Goal: Check status: Check status

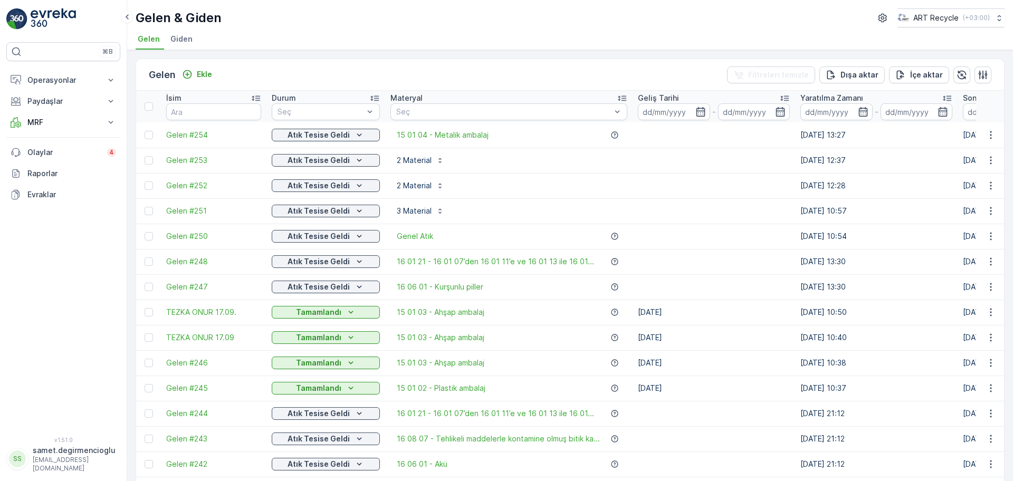
click at [386, 50] on div "Gelen & Giden ART Recycle ( +03:00 ) Gelen Giden" at bounding box center [569, 25] width 885 height 50
click at [66, 96] on p "Paydaşlar" at bounding box center [63, 101] width 72 height 11
click at [51, 85] on button "Operasyonlar" at bounding box center [63, 80] width 114 height 21
click at [51, 110] on p "Planlama" at bounding box center [42, 113] width 31 height 11
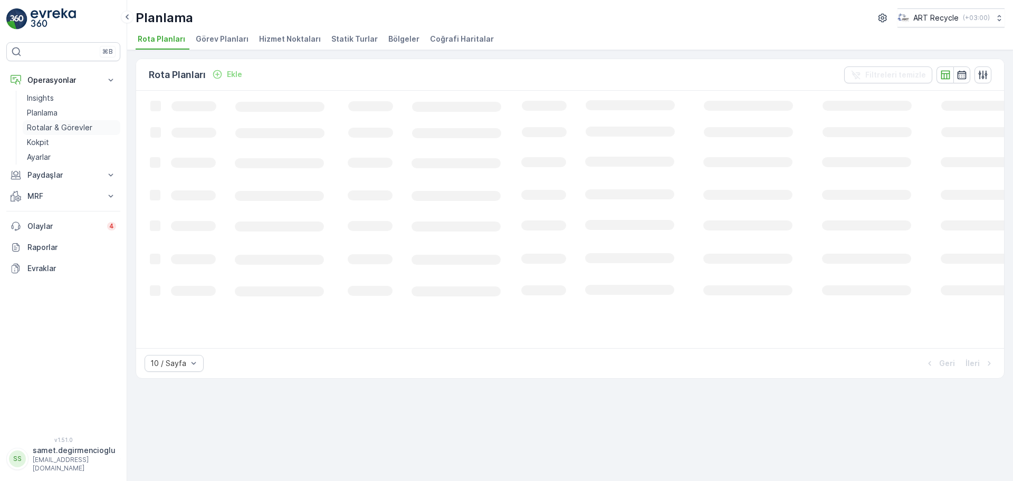
click at [54, 123] on p "Rotalar & Görevler" at bounding box center [59, 127] width 65 height 11
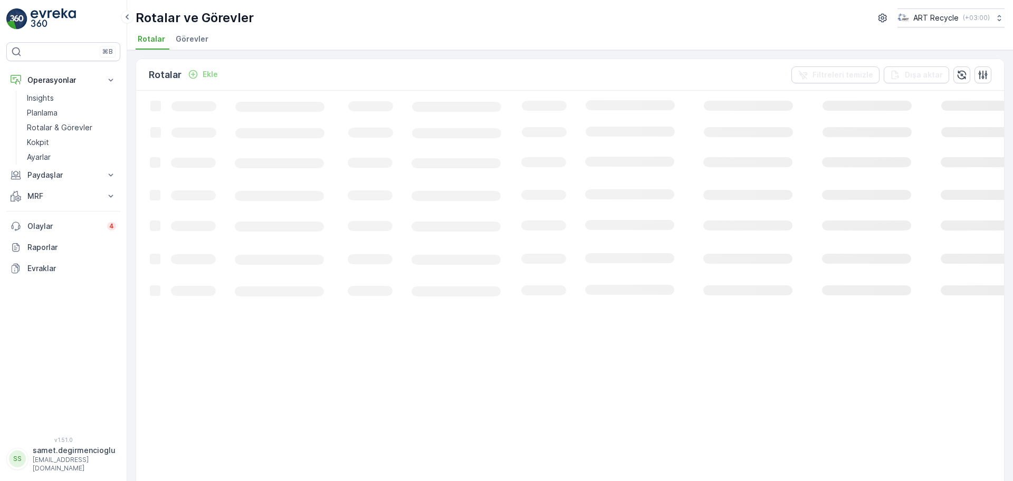
click at [202, 40] on span "Görevler" at bounding box center [192, 39] width 33 height 11
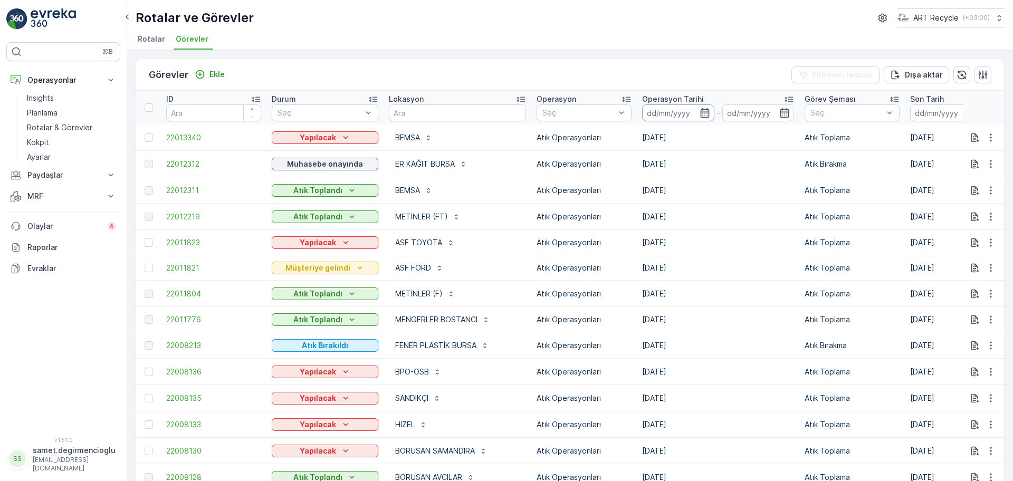
click at [673, 109] on input at bounding box center [678, 112] width 72 height 17
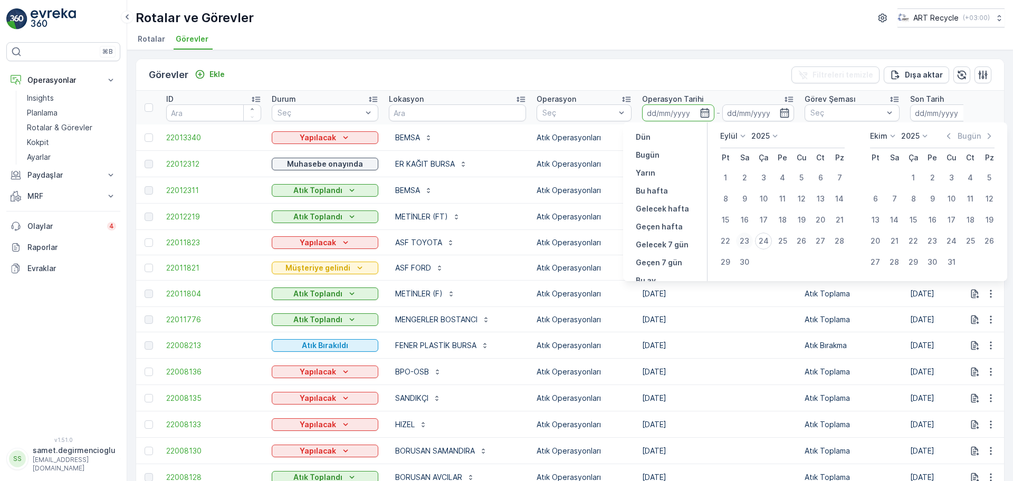
click at [741, 241] on div "23" at bounding box center [744, 241] width 17 height 17
type input "[DATE]"
click at [748, 244] on div "23" at bounding box center [744, 241] width 17 height 17
type input "[DATE]"
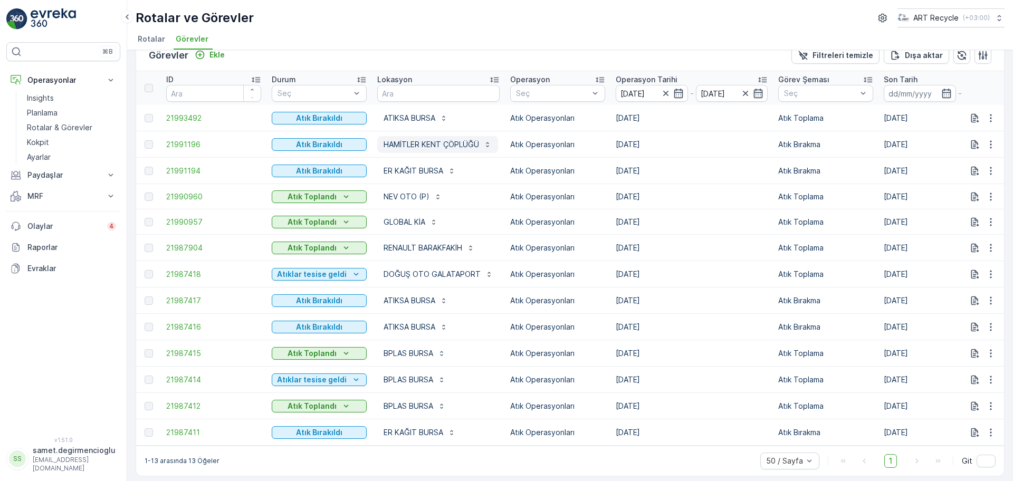
scroll to position [28, 0]
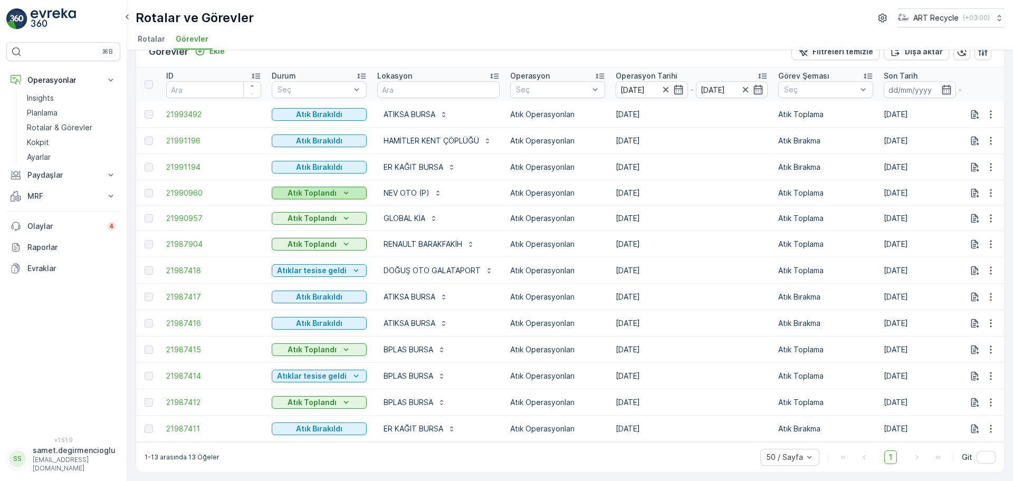
click at [326, 188] on p "Atık Toplandı" at bounding box center [311, 193] width 49 height 11
click at [319, 347] on p "Atık Toplandı" at bounding box center [311, 349] width 49 height 11
click at [324, 358] on span "Atıklar tesise geldi" at bounding box center [310, 360] width 65 height 11
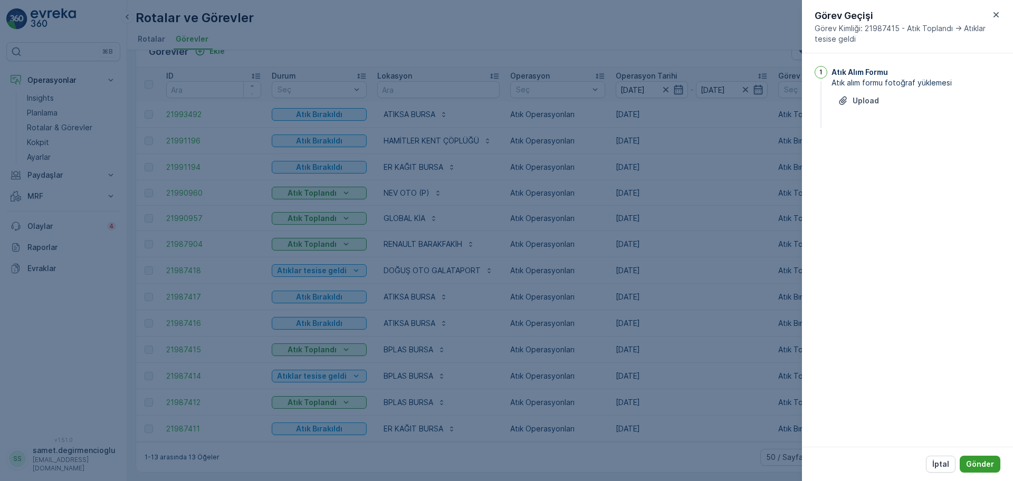
click at [970, 462] on p "Gönder" at bounding box center [980, 464] width 28 height 11
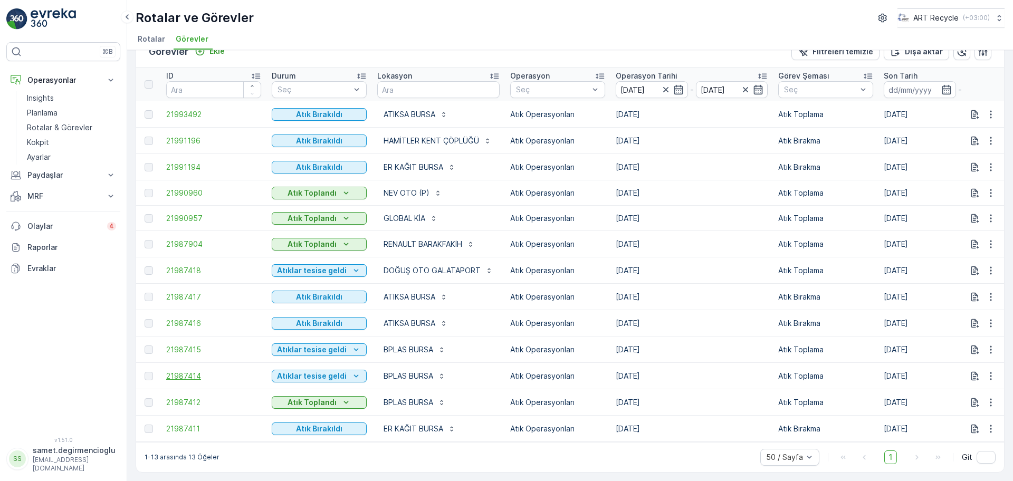
click at [192, 371] on span "21987414" at bounding box center [213, 376] width 95 height 11
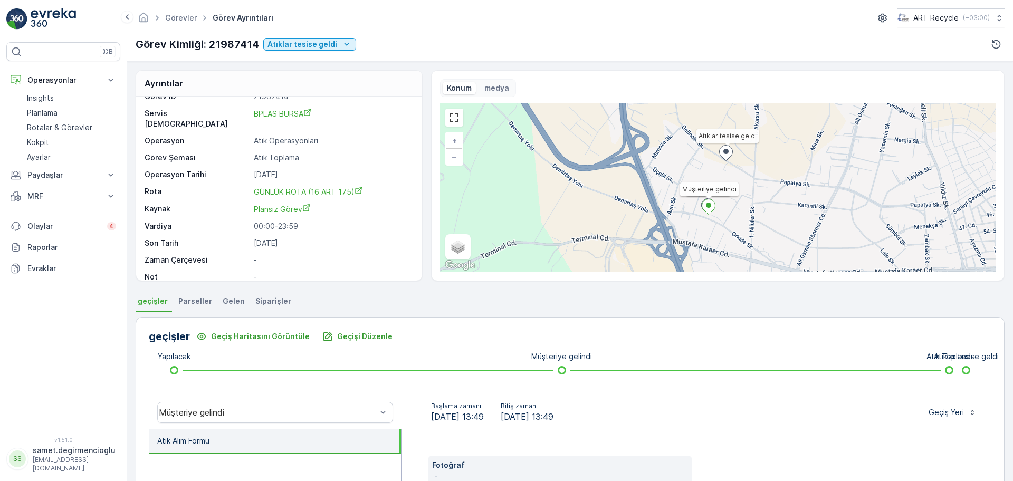
click at [232, 298] on span "Gelen" at bounding box center [234, 301] width 22 height 11
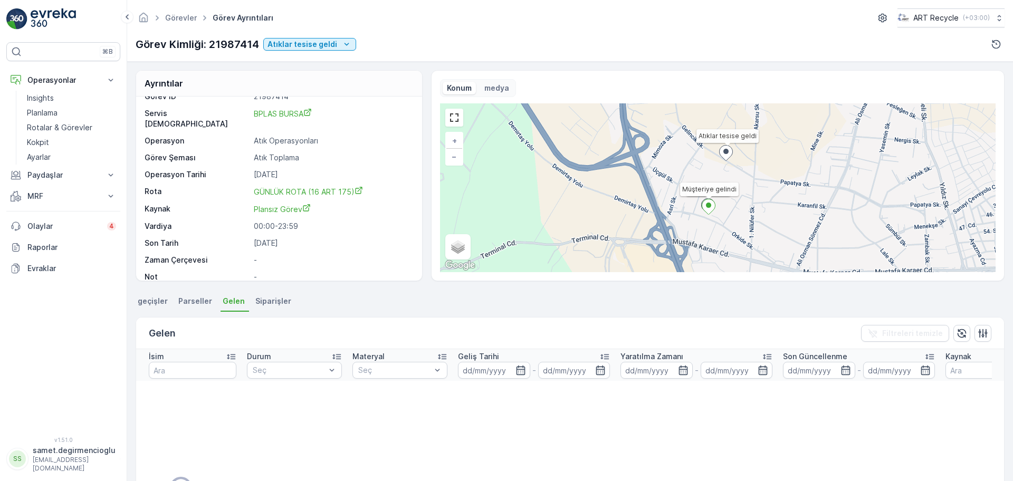
click at [159, 303] on span "geçişler" at bounding box center [153, 301] width 30 height 11
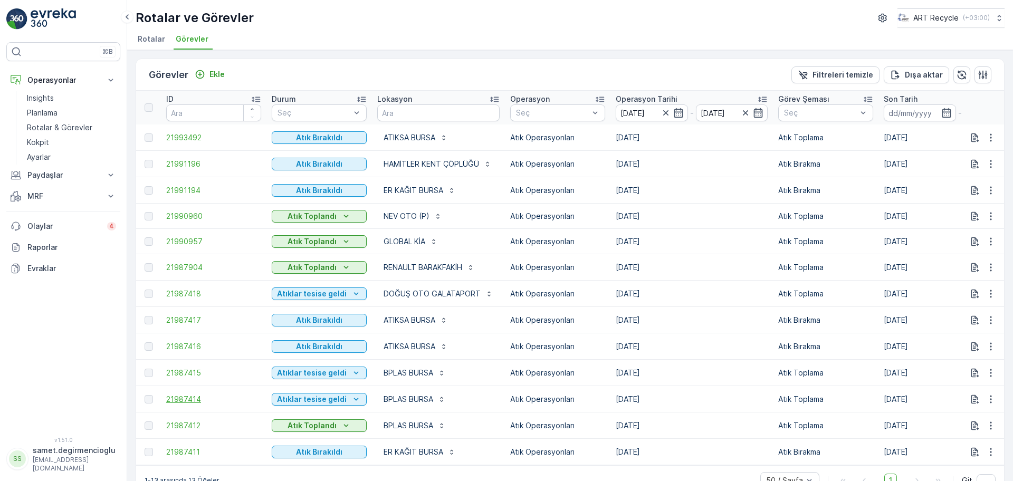
click at [194, 401] on span "21987414" at bounding box center [213, 399] width 95 height 11
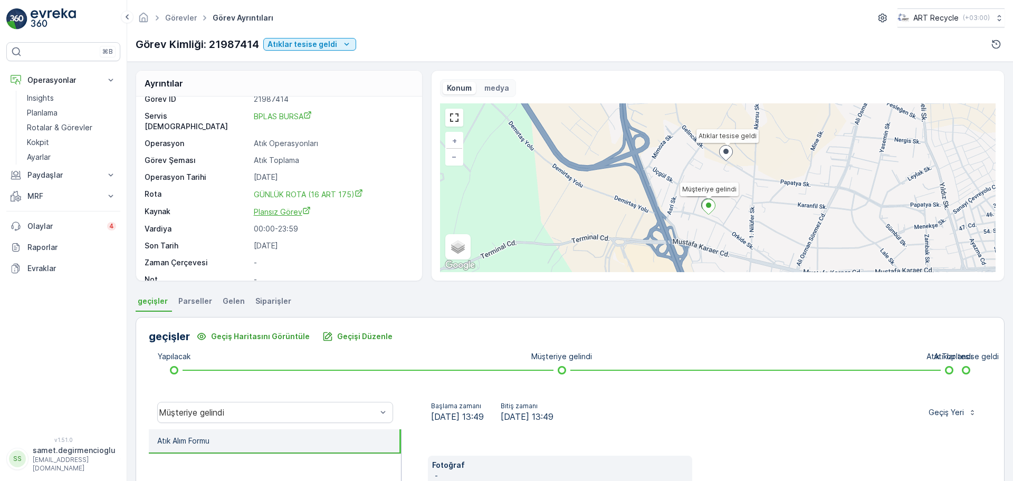
scroll to position [14, 0]
click at [209, 297] on li "Parseller" at bounding box center [196, 303] width 40 height 18
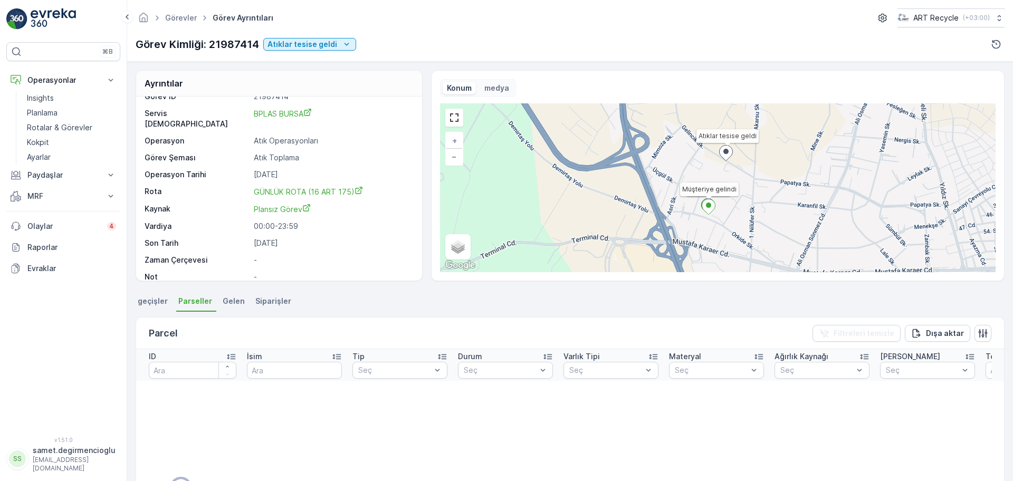
click at [228, 296] on span "Gelen" at bounding box center [234, 301] width 22 height 11
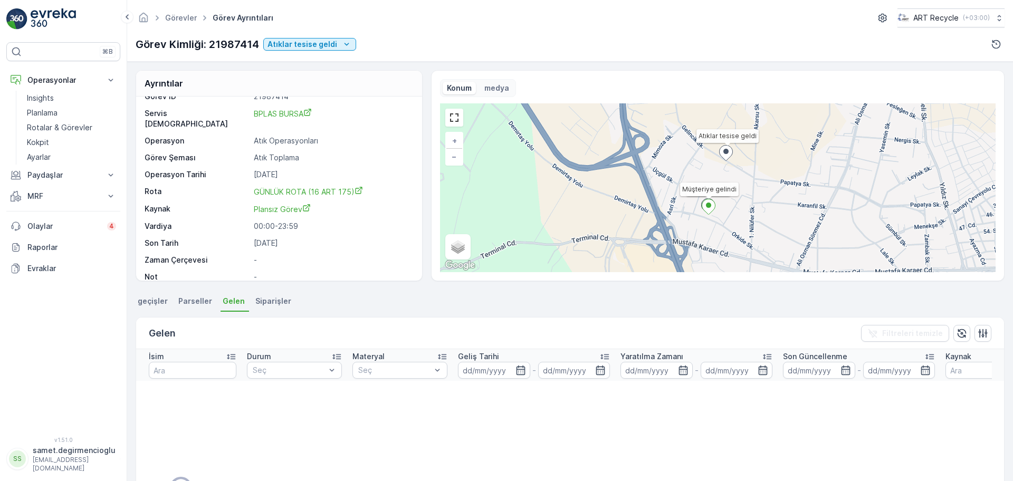
click at [253, 297] on li "Siparişler" at bounding box center [274, 303] width 42 height 18
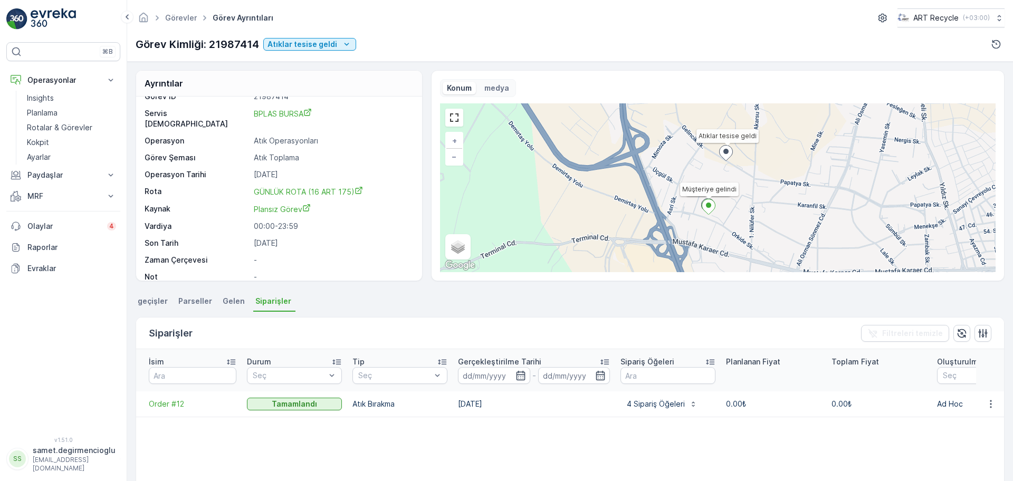
scroll to position [132, 0]
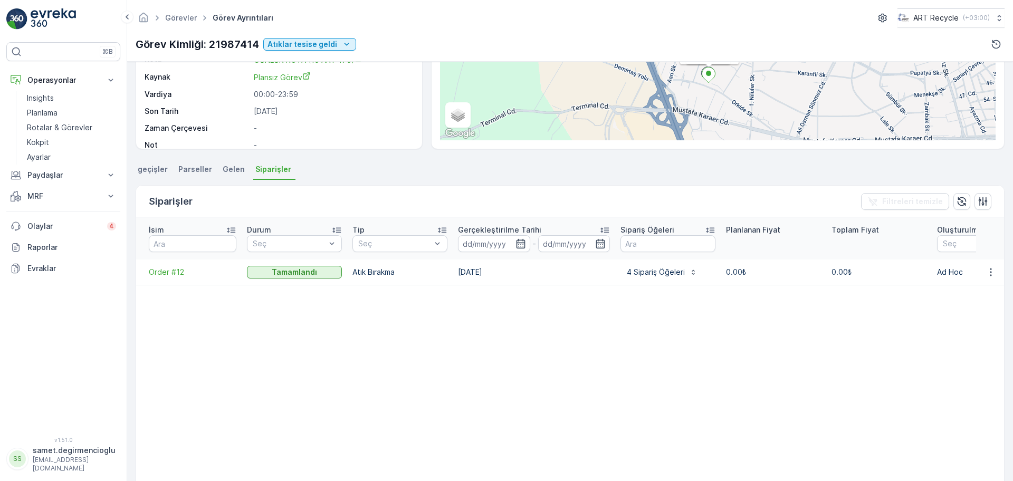
click at [163, 167] on span "geçişler" at bounding box center [153, 169] width 30 height 11
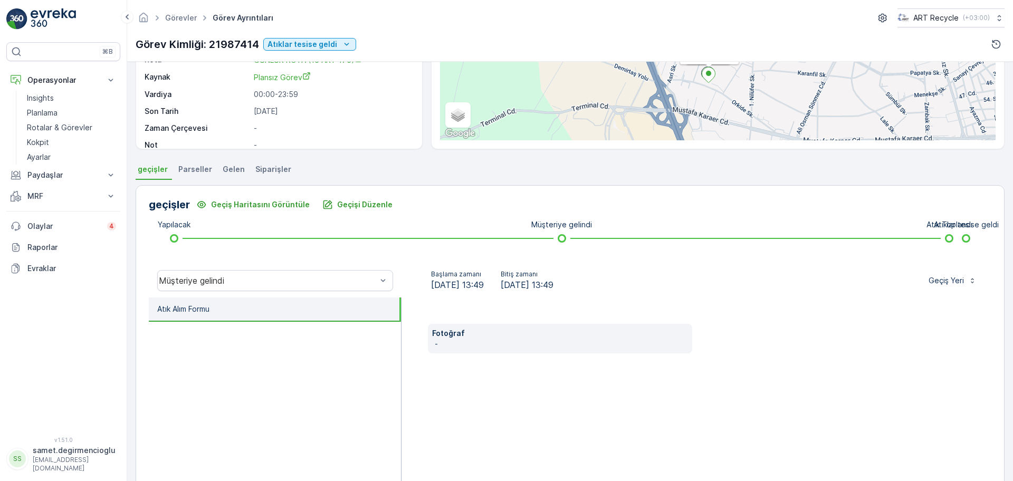
click at [282, 167] on span "Siparişler" at bounding box center [273, 169] width 36 height 11
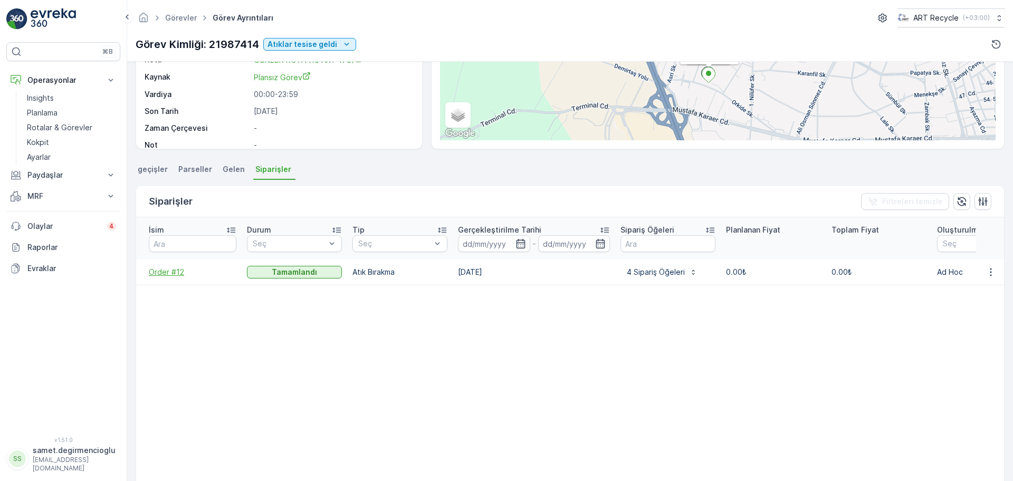
click at [168, 267] on span "Order #12" at bounding box center [193, 272] width 88 height 11
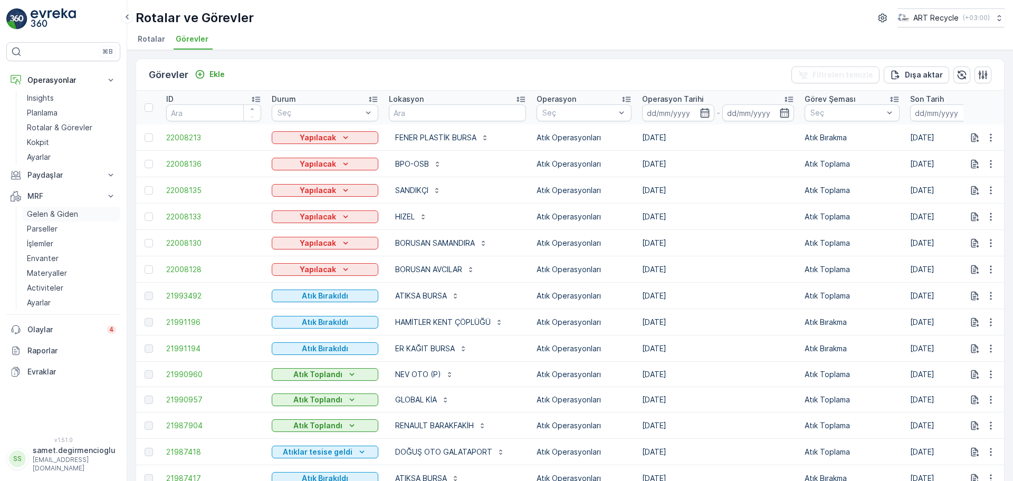
click at [58, 215] on p "Gelen & Giden" at bounding box center [52, 214] width 51 height 11
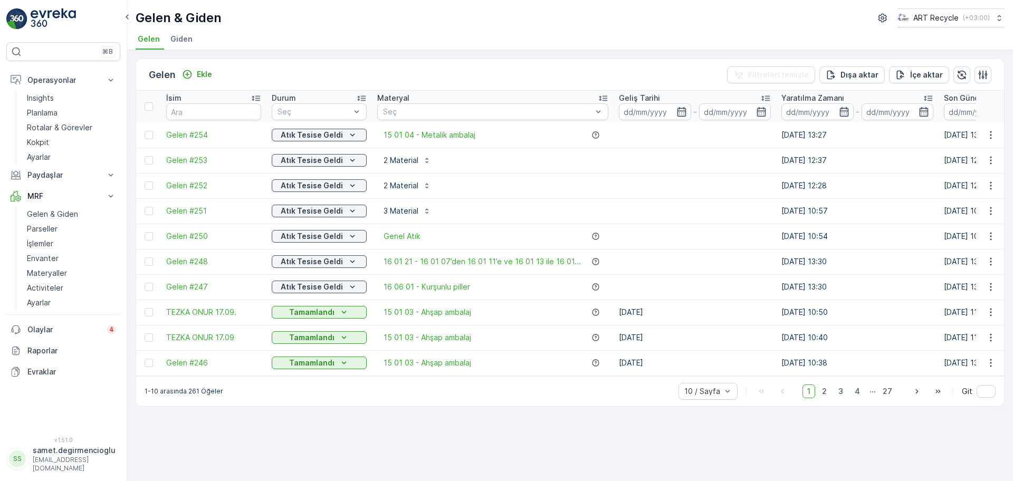
click at [186, 142] on td "Gelen #254" at bounding box center [213, 134] width 105 height 25
click at [188, 136] on span "Gelen #254" at bounding box center [213, 135] width 95 height 11
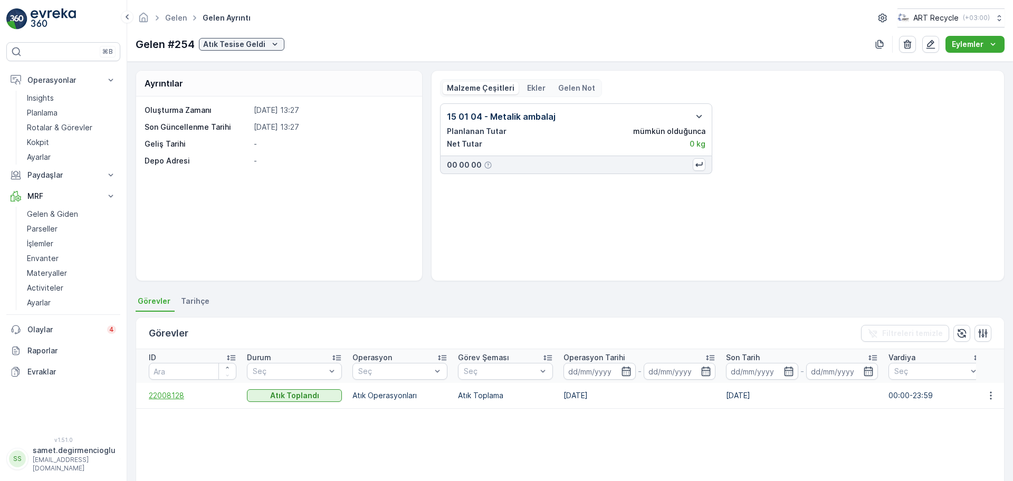
click at [173, 390] on span "22008128" at bounding box center [193, 395] width 88 height 11
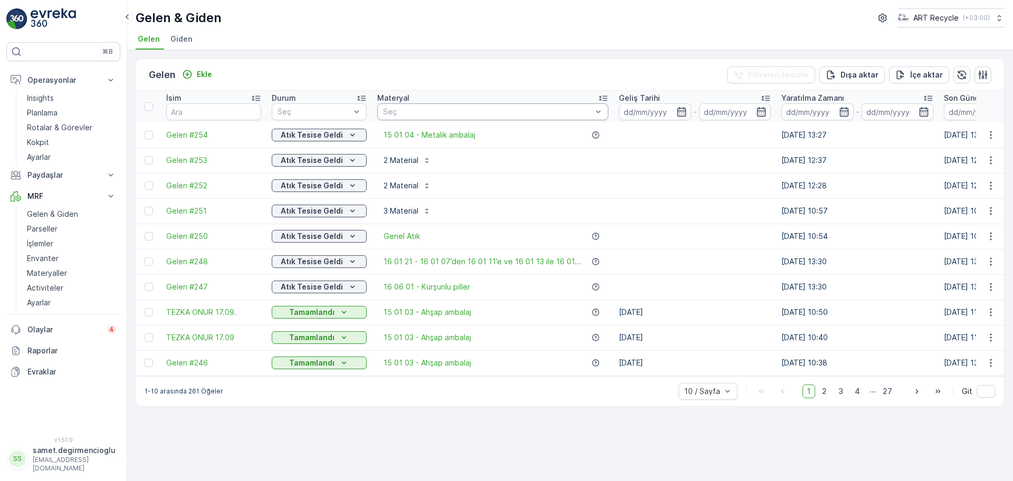
click at [421, 105] on div "Seç" at bounding box center [492, 111] width 231 height 17
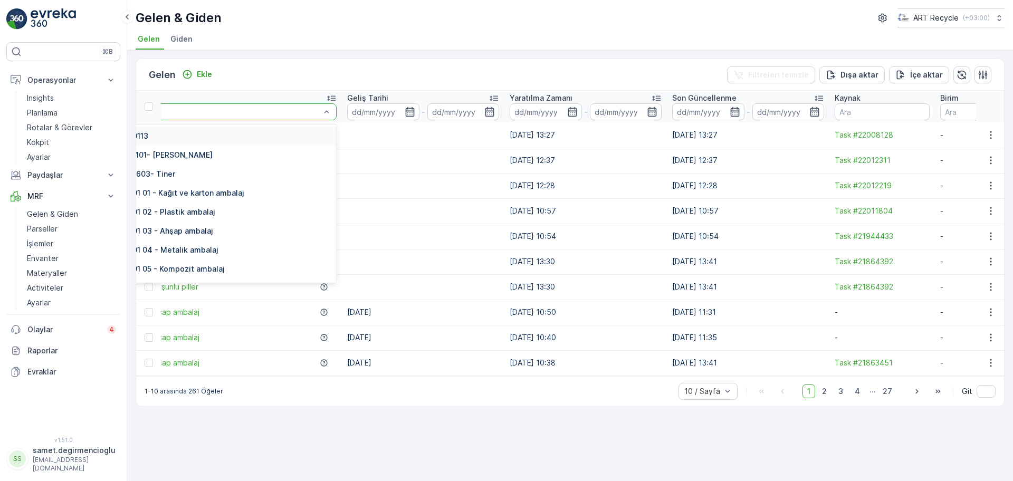
scroll to position [0, 276]
click at [831, 108] on input "text" at bounding box center [877, 111] width 95 height 17
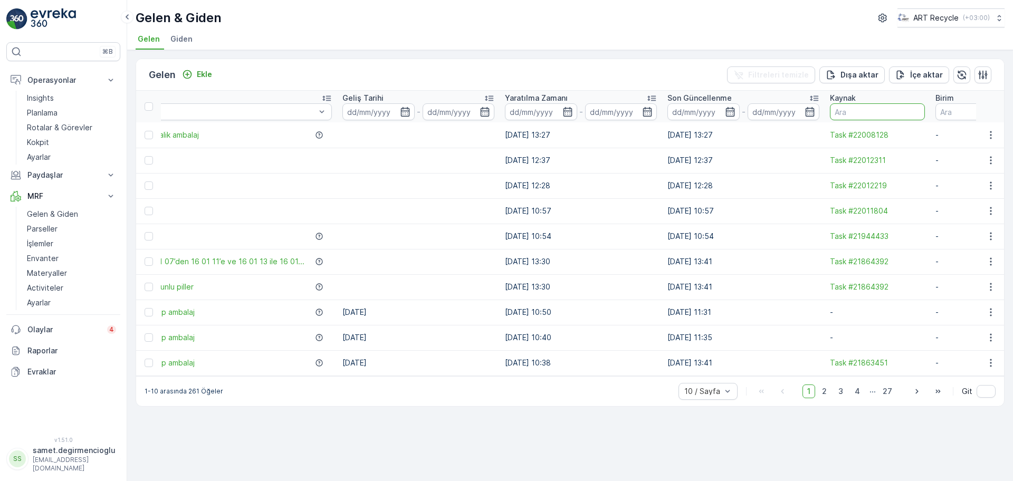
paste input "21987414"
type input "21987414"
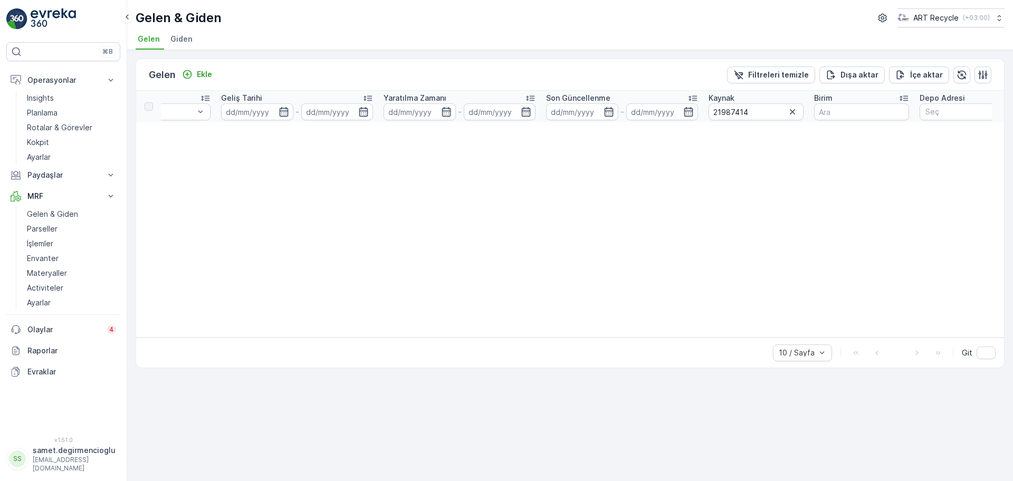
scroll to position [0, 67]
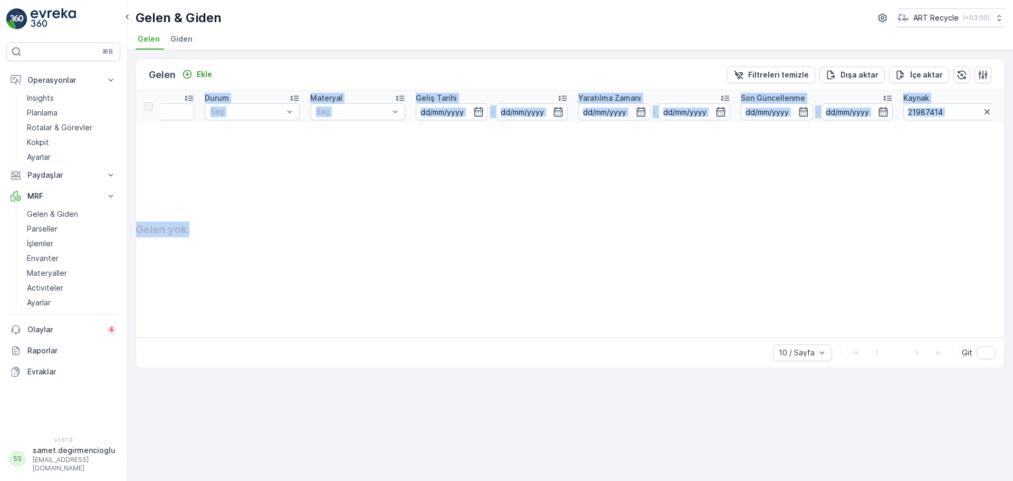
drag, startPoint x: 316, startPoint y: 343, endPoint x: 163, endPoint y: 324, distance: 154.0
click at [178, 327] on div "Gelen Ekle Filtreleri temizle Dışa aktar İçe aktar İsim Durum Seç Materyal Seç …" at bounding box center [570, 214] width 869 height 310
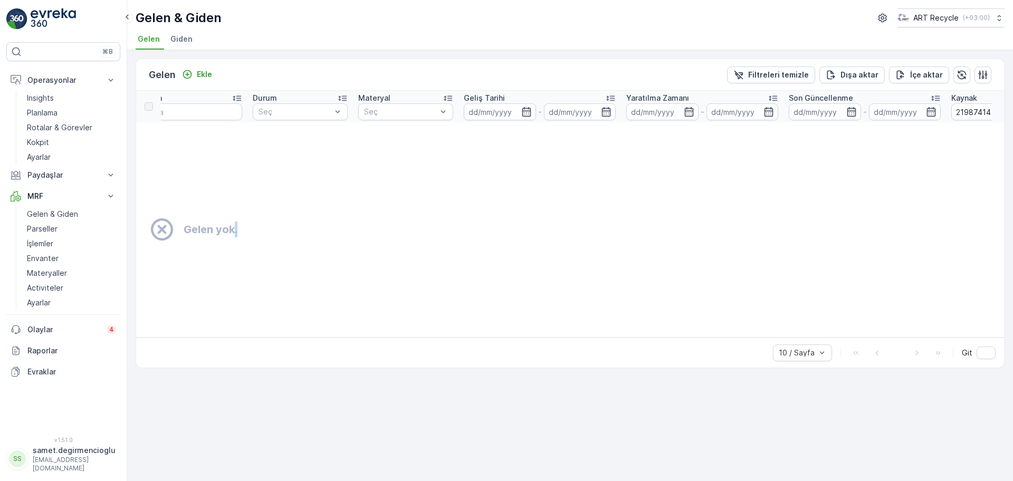
scroll to position [0, 0]
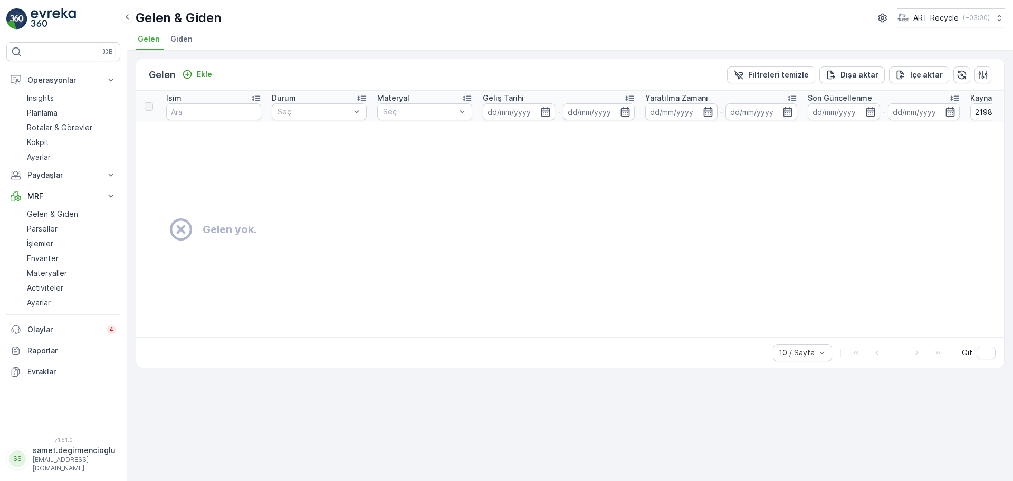
click at [230, 307] on td "Gelen yok." at bounding box center [708, 229] width 1145 height 215
click at [69, 129] on p "Rotalar & Görevler" at bounding box center [59, 127] width 65 height 11
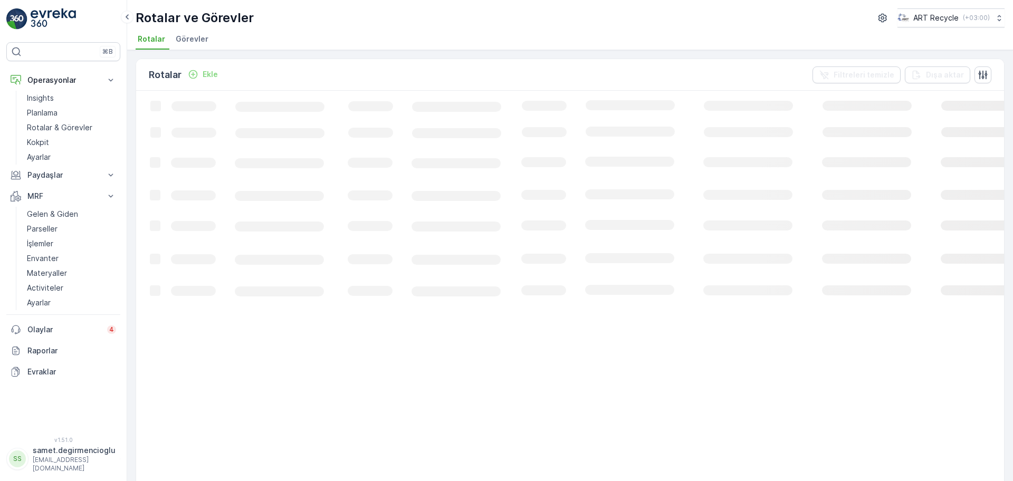
click at [181, 29] on div "Rotalar ve Görevler ART Recycle ( +03:00 ) Rotalar Görevler" at bounding box center [569, 25] width 885 height 50
click at [185, 39] on span "Görevler" at bounding box center [192, 39] width 33 height 11
